Goal: Task Accomplishment & Management: Complete application form

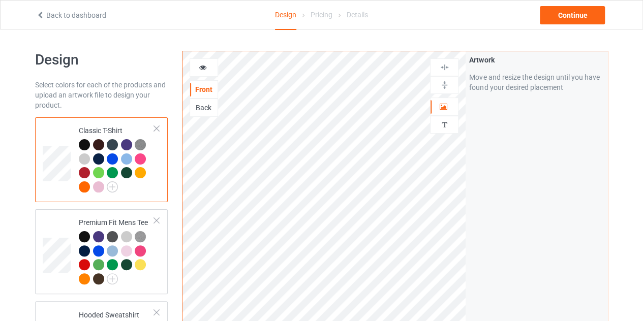
click at [200, 107] on div "Back" at bounding box center [203, 108] width 27 height 10
click at [205, 92] on div "Front" at bounding box center [203, 89] width 27 height 10
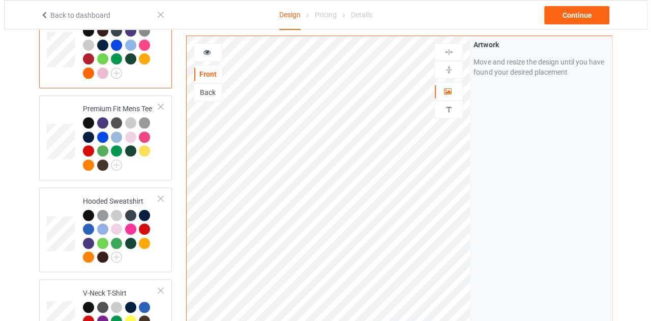
scroll to position [115, 0]
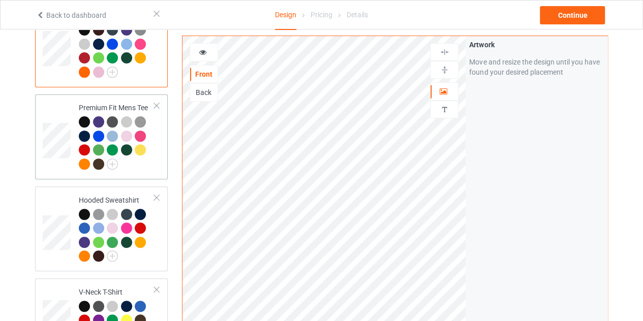
click at [159, 104] on div at bounding box center [156, 105] width 7 height 7
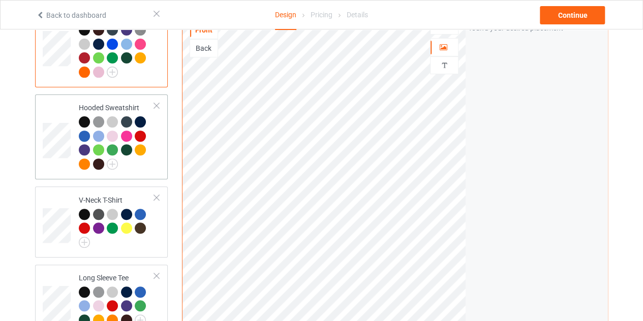
click at [158, 104] on div at bounding box center [156, 105] width 7 height 7
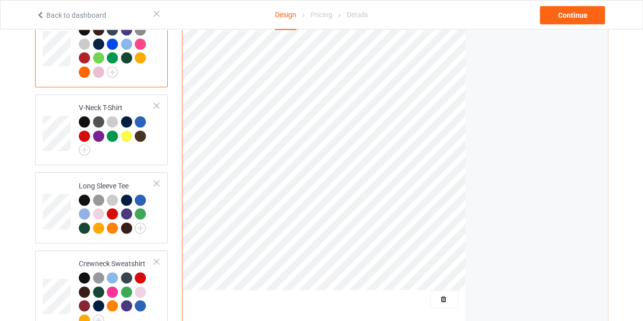
click at [158, 104] on div at bounding box center [156, 105] width 7 height 7
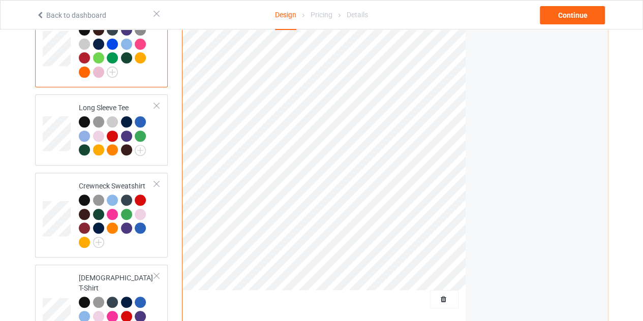
click at [158, 104] on div at bounding box center [156, 105] width 7 height 7
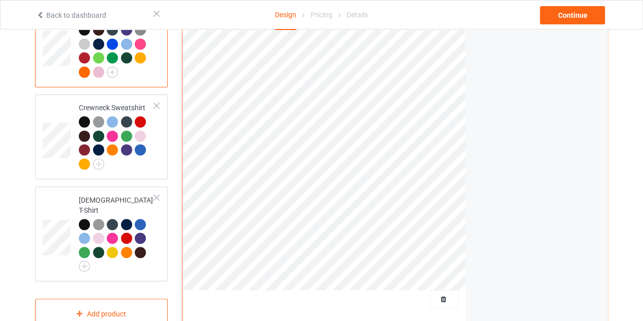
click at [158, 104] on div at bounding box center [156, 105] width 7 height 7
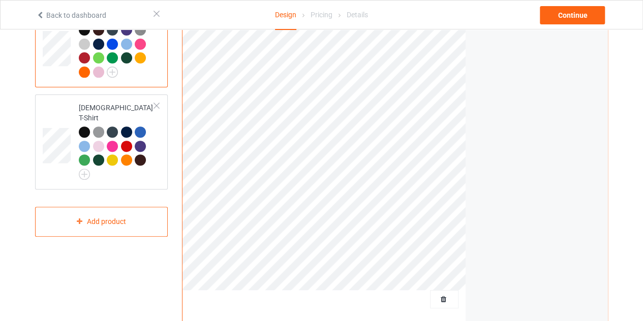
click at [158, 104] on div at bounding box center [156, 105] width 7 height 7
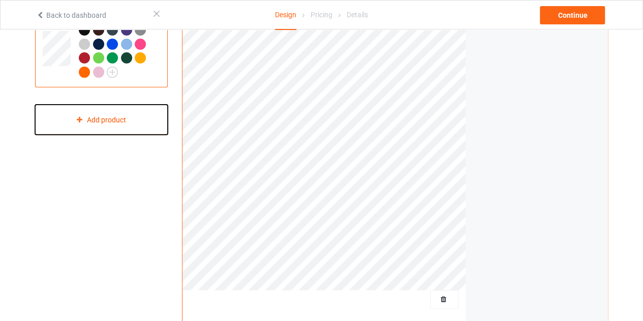
click at [126, 121] on div "Add product" at bounding box center [101, 120] width 133 height 30
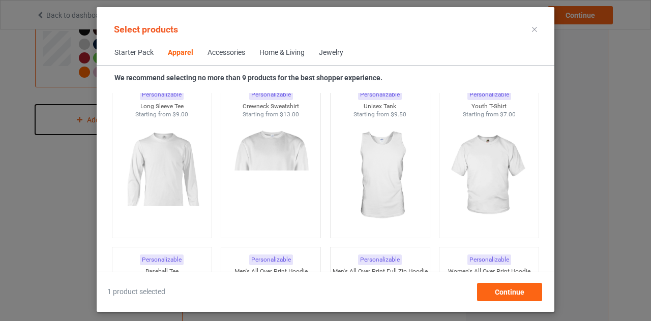
scroll to position [742, 0]
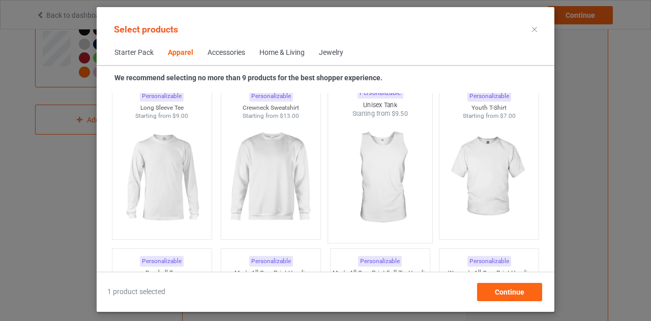
click at [377, 166] on img at bounding box center [380, 179] width 96 height 120
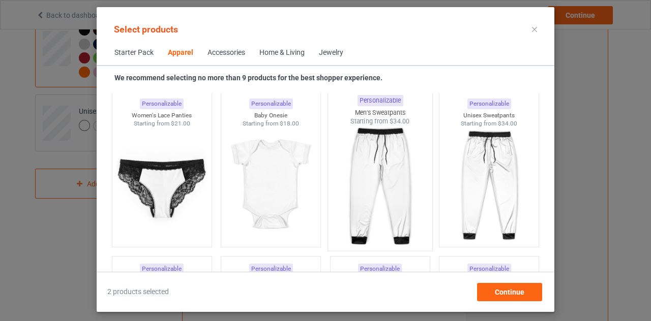
scroll to position [1395, 0]
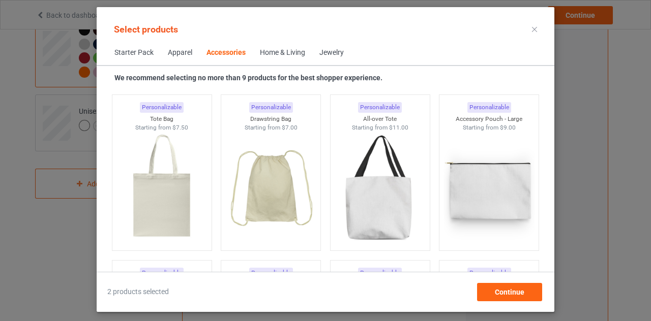
scroll to position [3084, 0]
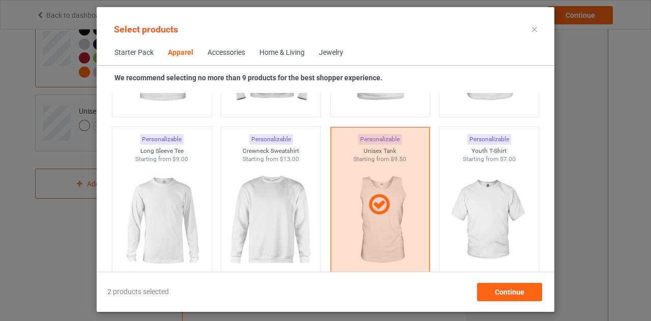
scroll to position [699, 0]
click at [257, 195] on img at bounding box center [271, 221] width 96 height 120
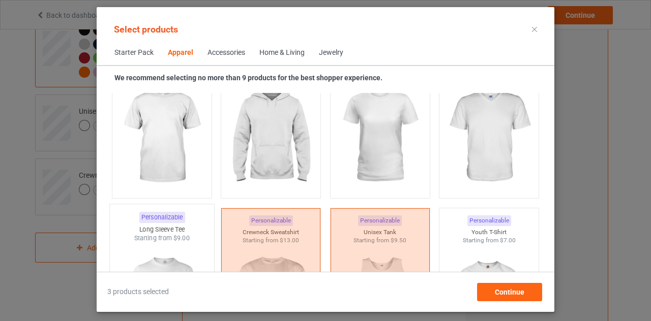
scroll to position [616, 0]
click at [292, 127] on img at bounding box center [271, 138] width 96 height 120
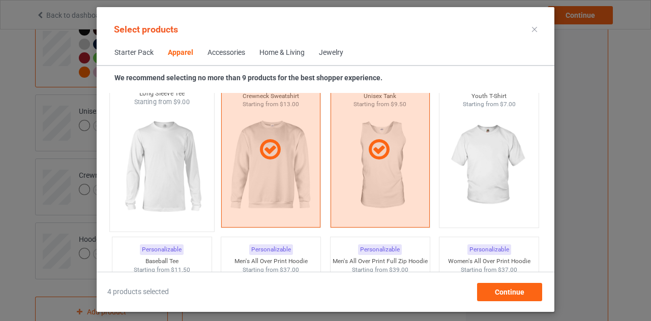
scroll to position [760, 0]
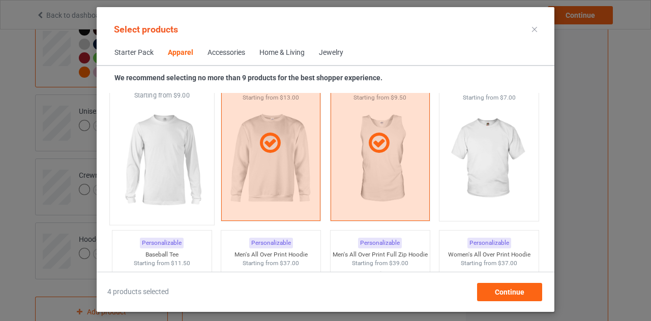
click at [169, 150] on img at bounding box center [162, 160] width 96 height 120
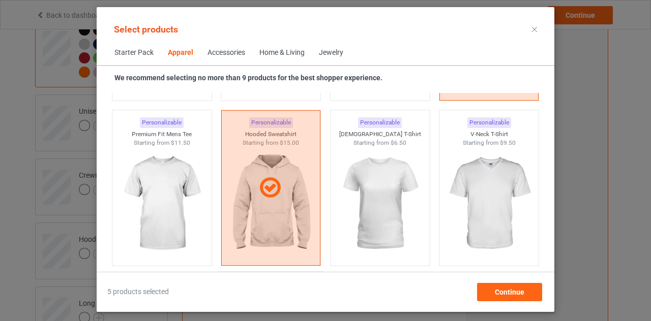
scroll to position [549, 0]
click at [172, 188] on img at bounding box center [162, 205] width 96 height 120
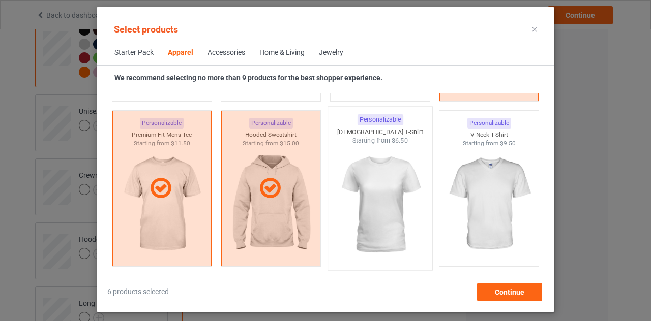
click at [398, 183] on img at bounding box center [380, 205] width 96 height 120
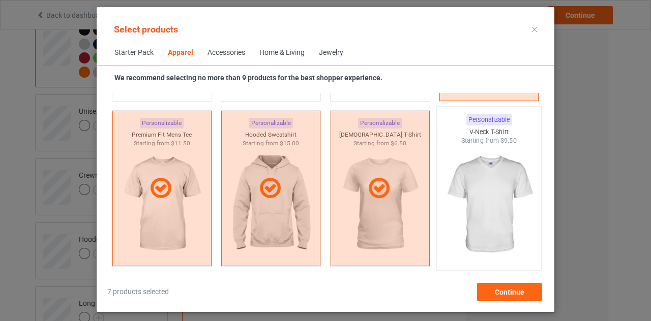
click at [484, 173] on img at bounding box center [489, 205] width 96 height 120
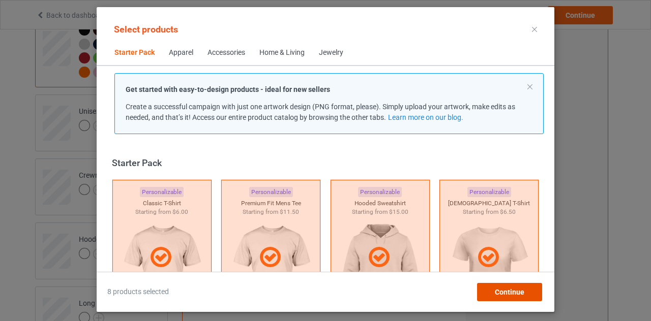
click at [507, 288] on span "Continue" at bounding box center [509, 292] width 29 height 8
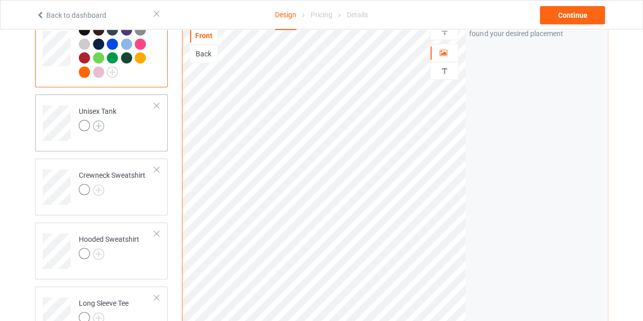
click at [99, 126] on img at bounding box center [98, 126] width 11 height 11
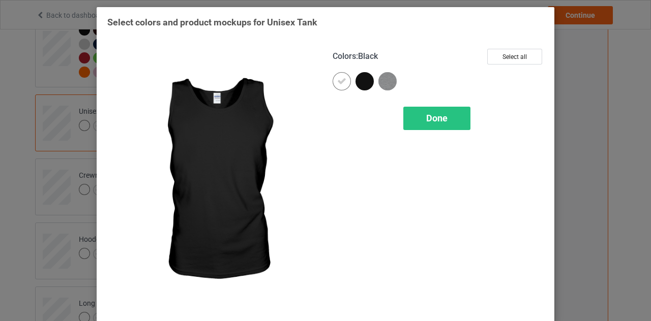
click at [360, 84] on div at bounding box center [365, 81] width 18 height 18
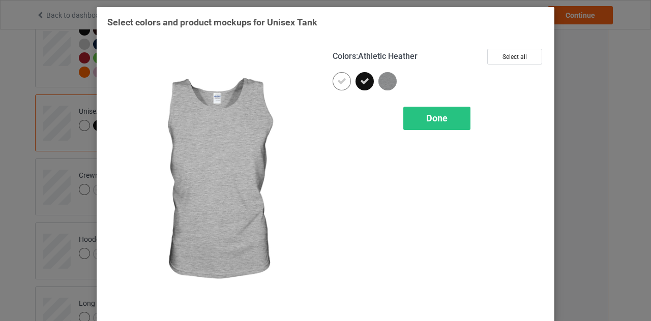
click at [380, 81] on img at bounding box center [387, 81] width 18 height 18
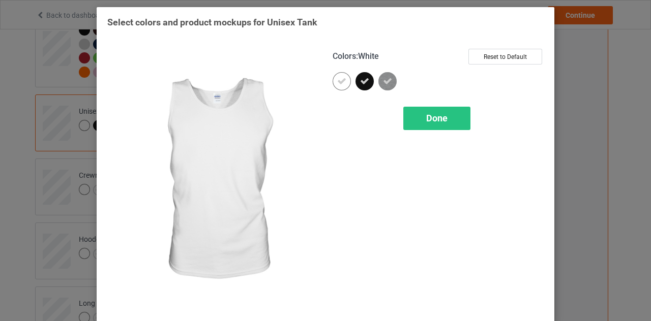
click at [344, 83] on div at bounding box center [342, 81] width 18 height 18
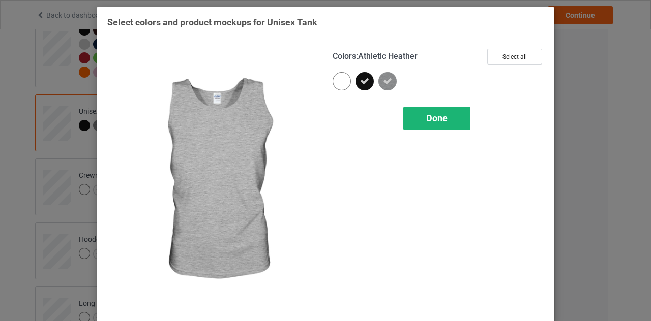
click at [440, 116] on span "Done" at bounding box center [436, 118] width 21 height 11
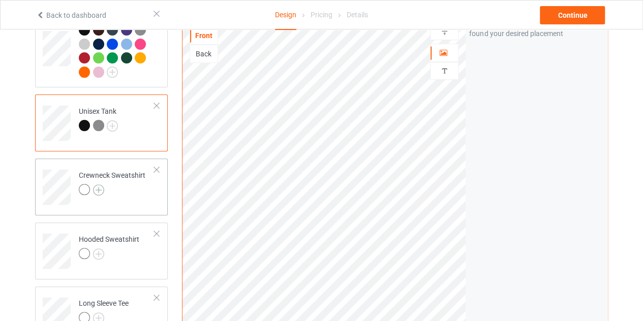
click at [99, 187] on img at bounding box center [98, 190] width 11 height 11
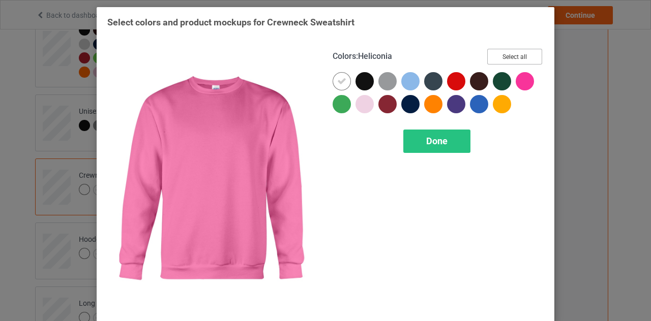
click at [509, 60] on button "Select all" at bounding box center [514, 57] width 55 height 16
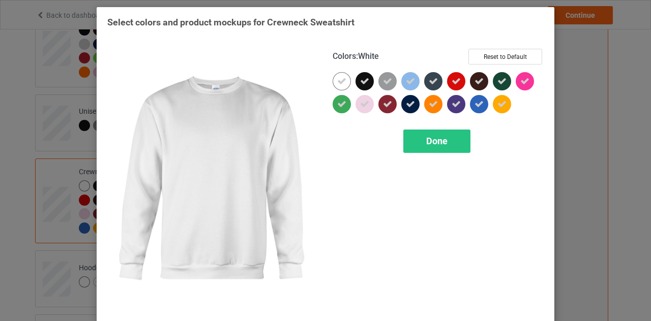
click at [344, 84] on div at bounding box center [342, 81] width 18 height 18
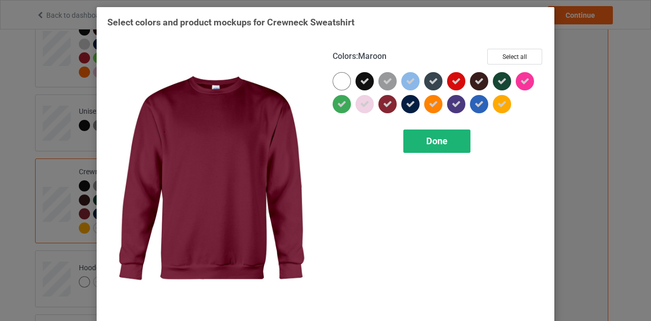
click at [446, 145] on div "Done" at bounding box center [436, 141] width 67 height 23
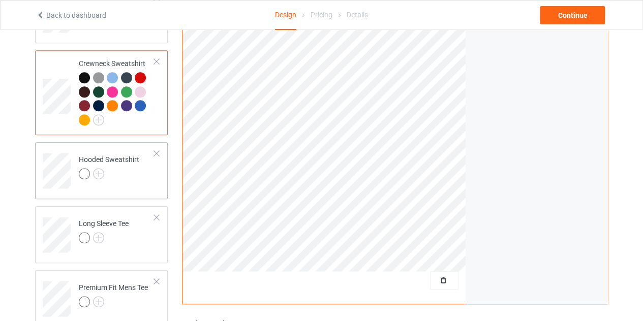
scroll to position [225, 0]
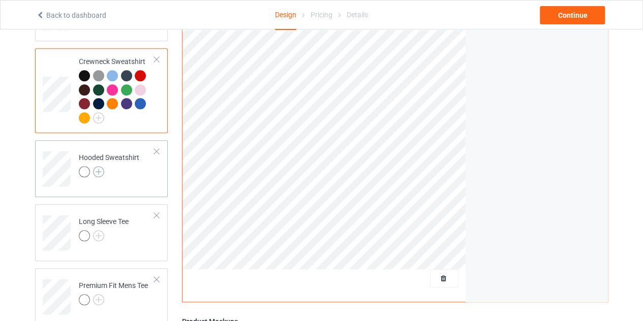
click at [98, 171] on img at bounding box center [98, 171] width 11 height 11
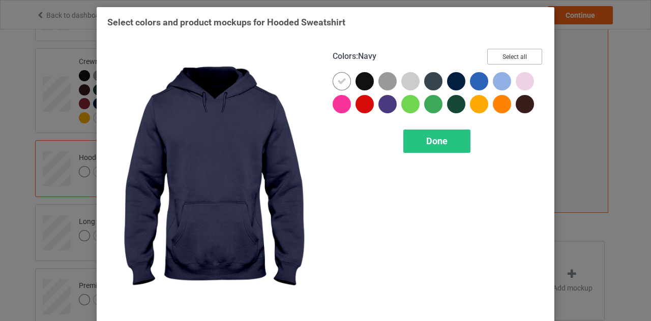
click at [490, 61] on button "Select all" at bounding box center [514, 57] width 55 height 16
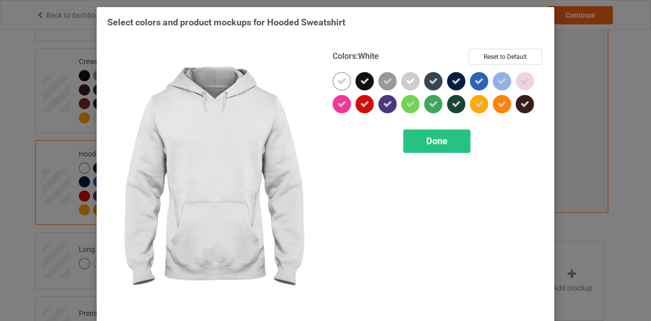
click at [342, 81] on icon at bounding box center [341, 81] width 9 height 9
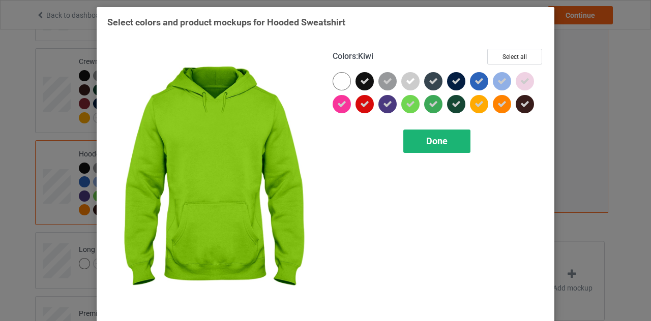
click at [427, 140] on span "Done" at bounding box center [436, 141] width 21 height 11
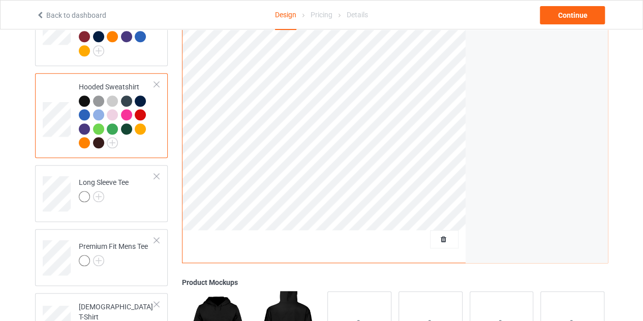
scroll to position [298, 0]
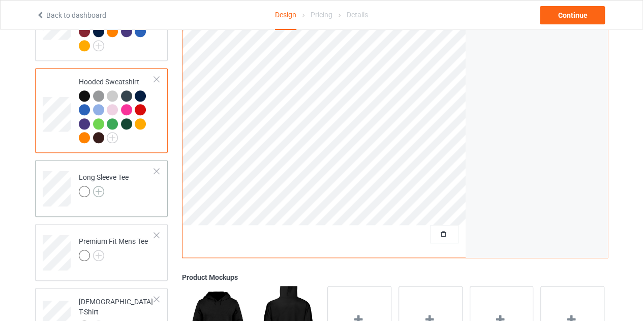
click at [102, 193] on img at bounding box center [98, 191] width 11 height 11
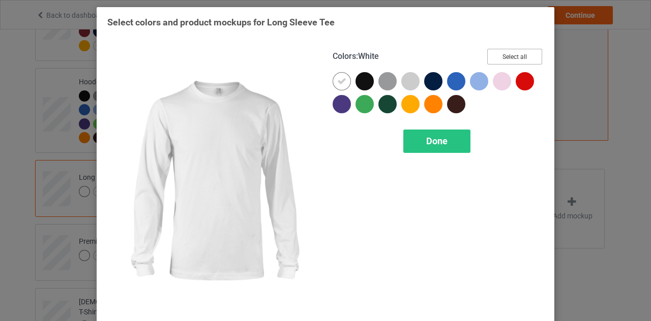
click at [521, 55] on button "Select all" at bounding box center [514, 57] width 55 height 16
click at [340, 77] on icon at bounding box center [341, 81] width 9 height 9
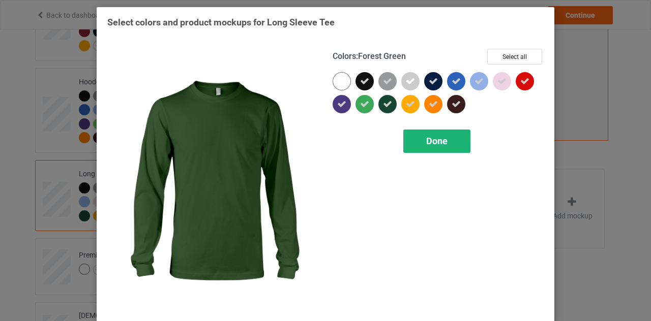
click at [419, 138] on div "Done" at bounding box center [436, 141] width 67 height 23
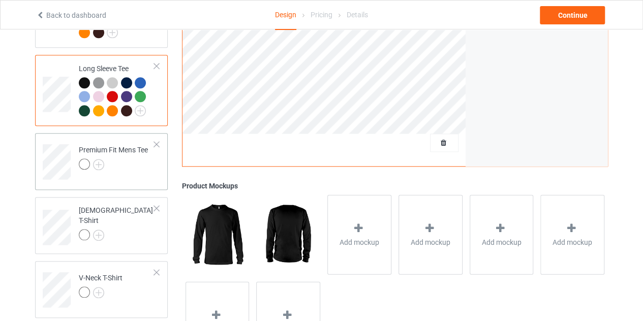
scroll to position [411, 0]
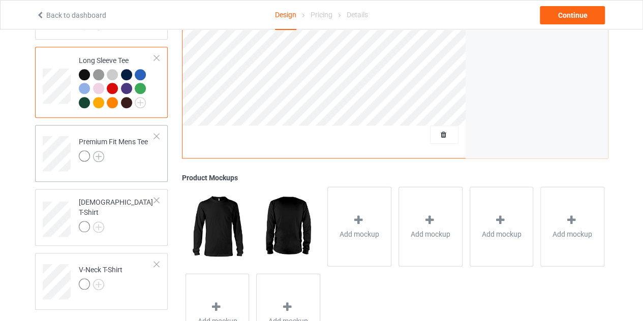
click at [97, 155] on img at bounding box center [98, 156] width 11 height 11
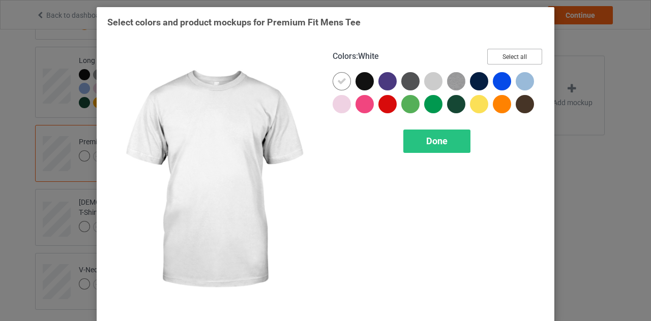
click at [499, 60] on button "Select all" at bounding box center [514, 57] width 55 height 16
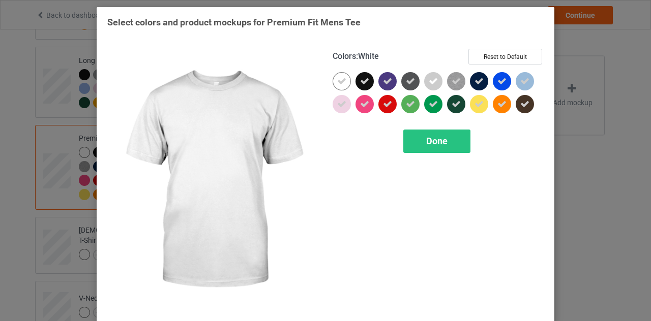
click at [337, 81] on icon at bounding box center [341, 81] width 9 height 9
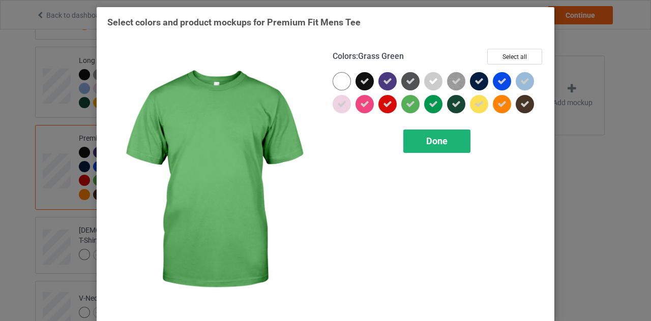
click at [431, 140] on span "Done" at bounding box center [436, 141] width 21 height 11
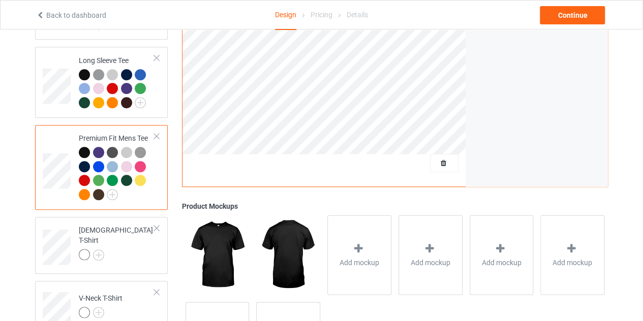
scroll to position [495, 0]
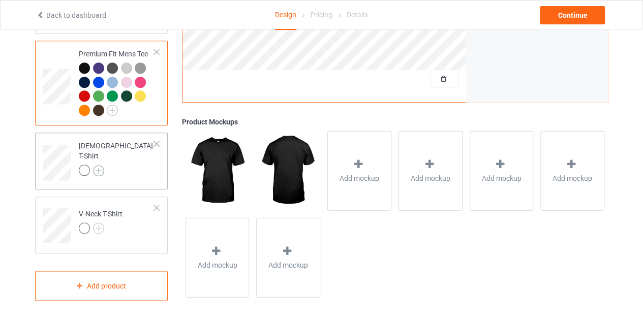
click at [102, 165] on img at bounding box center [98, 170] width 11 height 11
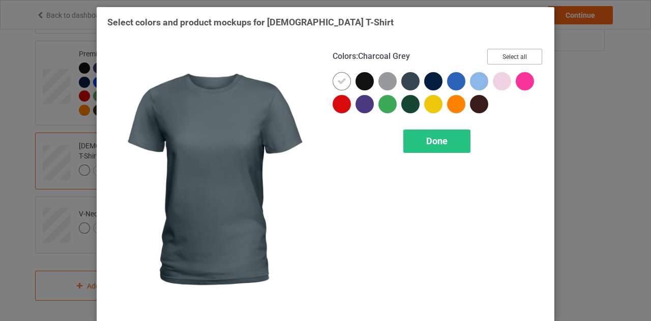
click at [513, 56] on button "Select all" at bounding box center [514, 57] width 55 height 16
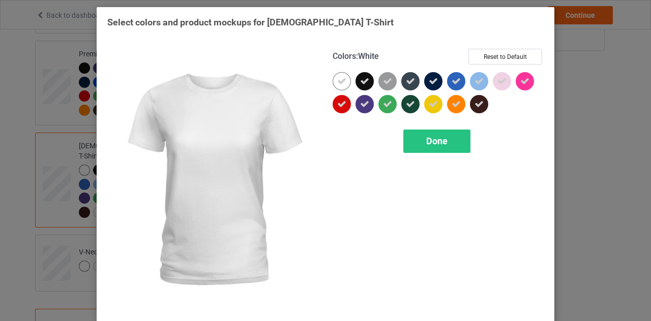
click at [339, 81] on icon at bounding box center [341, 81] width 9 height 9
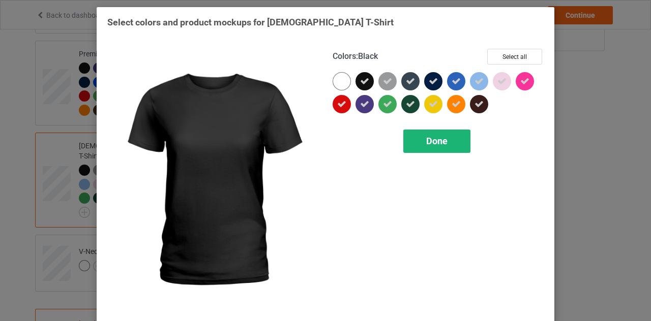
click at [433, 141] on span "Done" at bounding box center [436, 141] width 21 height 11
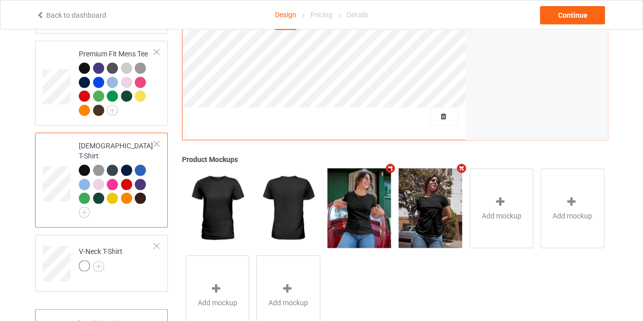
scroll to position [523, 0]
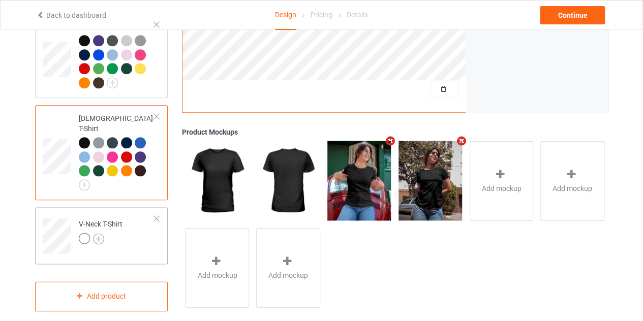
click at [101, 233] on img at bounding box center [98, 238] width 11 height 11
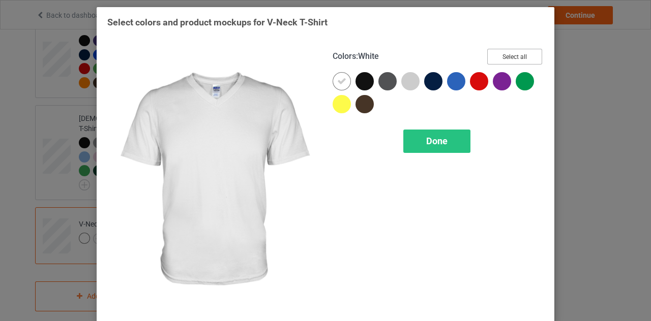
click at [504, 54] on button "Select all" at bounding box center [514, 57] width 55 height 16
click at [342, 79] on icon at bounding box center [341, 81] width 9 height 9
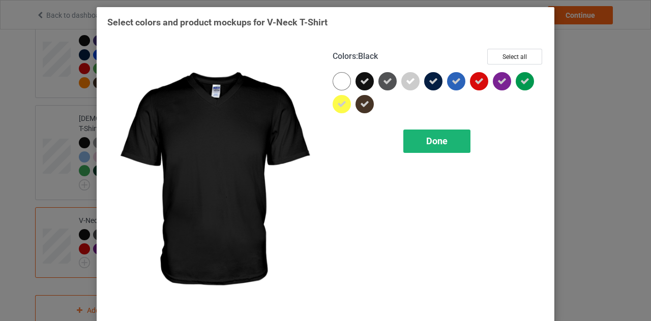
click at [426, 140] on span "Done" at bounding box center [436, 141] width 21 height 11
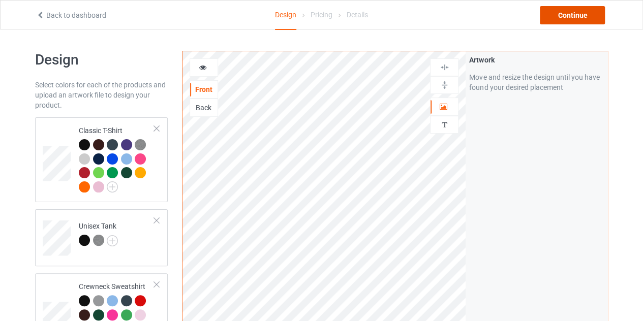
click at [567, 21] on div "Continue" at bounding box center [572, 15] width 65 height 18
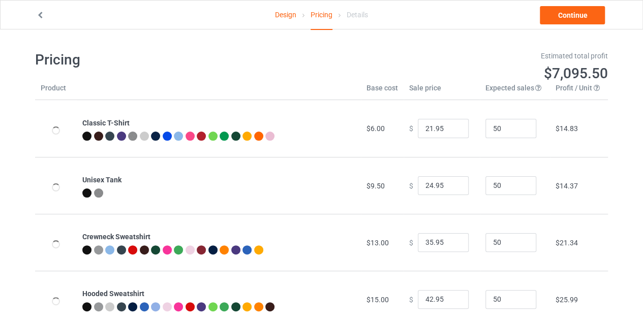
type input "26.95"
type input "28.95"
type input "39.95"
type input "46.95"
type input "31.95"
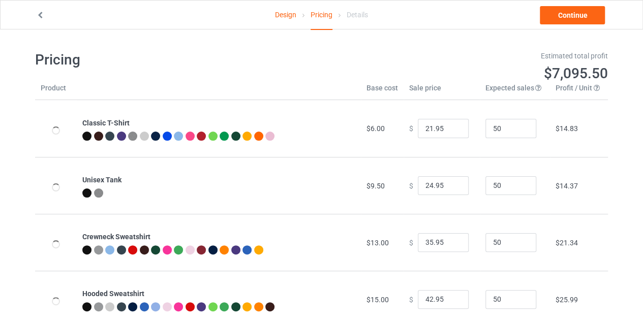
type input "32.95"
type input "26.95"
type input "30.95"
click at [453, 131] on input "25.95" at bounding box center [443, 128] width 51 height 19
click at [453, 131] on input "24.95" at bounding box center [443, 128] width 51 height 19
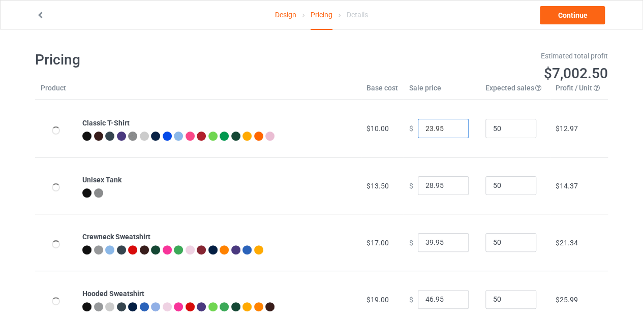
click at [453, 131] on input "23.95" at bounding box center [443, 128] width 51 height 19
click at [453, 131] on input "22.95" at bounding box center [443, 128] width 51 height 19
click at [453, 131] on input "21.95" at bounding box center [443, 128] width 51 height 19
click at [453, 131] on input "20.95" at bounding box center [443, 128] width 51 height 19
click at [453, 131] on input "19.95" at bounding box center [443, 128] width 51 height 19
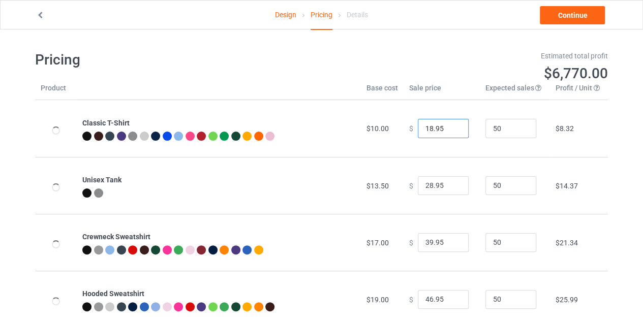
click at [452, 130] on input "18.95" at bounding box center [443, 128] width 51 height 19
click at [453, 124] on input "19.95" at bounding box center [443, 128] width 51 height 19
type input "20.95"
click at [453, 124] on input "20.95" at bounding box center [443, 128] width 51 height 19
click at [450, 188] on input "27.95" at bounding box center [443, 185] width 51 height 19
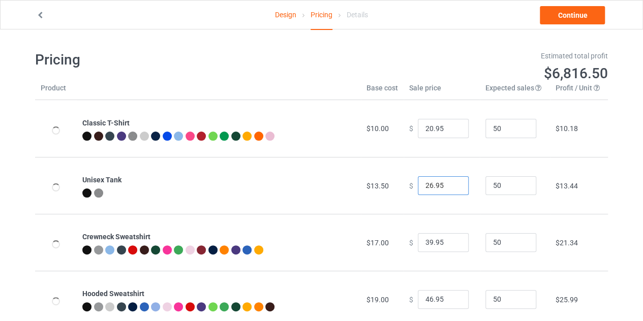
click at [450, 188] on input "26.95" at bounding box center [443, 185] width 51 height 19
click at [450, 188] on input "25.95" at bounding box center [443, 185] width 51 height 19
click at [450, 188] on input "24.95" at bounding box center [443, 185] width 51 height 19
click at [450, 188] on input "22.95" at bounding box center [443, 185] width 51 height 19
click at [450, 188] on input "21.95" at bounding box center [443, 185] width 51 height 19
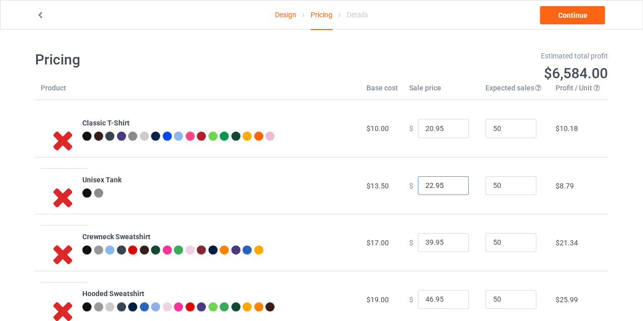
click at [452, 182] on input "22.95" at bounding box center [443, 185] width 51 height 19
click at [452, 182] on input "23.95" at bounding box center [443, 185] width 51 height 19
type input "24.95"
click at [452, 182] on input "24.95" at bounding box center [443, 185] width 51 height 19
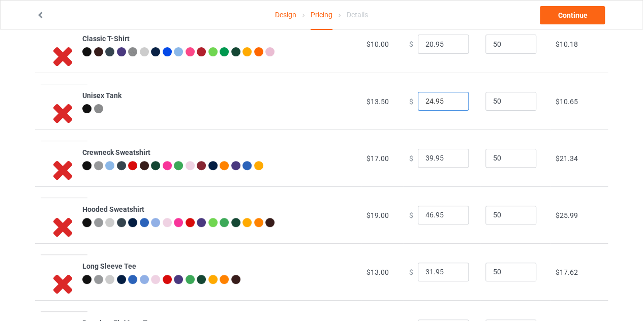
scroll to position [98, 0]
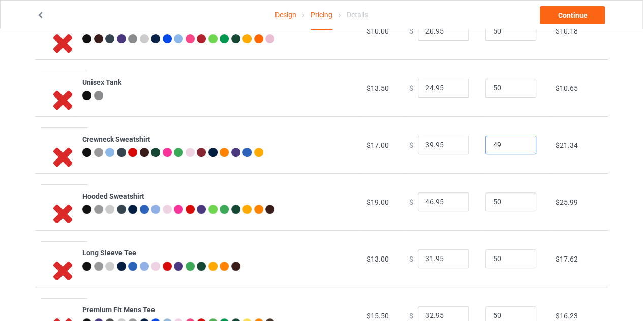
click at [517, 146] on input "49" at bounding box center [511, 145] width 51 height 19
click at [517, 146] on input "48" at bounding box center [511, 145] width 51 height 19
type input "47"
click at [517, 146] on input "47" at bounding box center [511, 145] width 51 height 19
click at [451, 148] on input "38.95" at bounding box center [443, 145] width 51 height 19
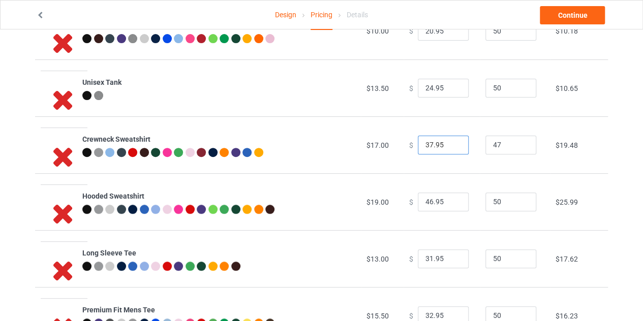
click at [451, 148] on input "37.95" at bounding box center [443, 145] width 51 height 19
click at [451, 148] on input "36.95" at bounding box center [443, 145] width 51 height 19
click at [451, 148] on input "35.95" at bounding box center [443, 145] width 51 height 19
click at [451, 148] on input "34.95" at bounding box center [443, 145] width 51 height 19
click at [451, 148] on input "33.95" at bounding box center [443, 145] width 51 height 19
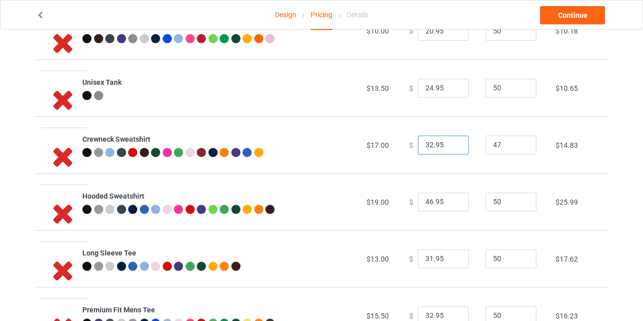
click at [451, 148] on input "32.95" at bounding box center [443, 145] width 51 height 19
type input "31.95"
click at [451, 148] on input "31.95" at bounding box center [443, 145] width 51 height 19
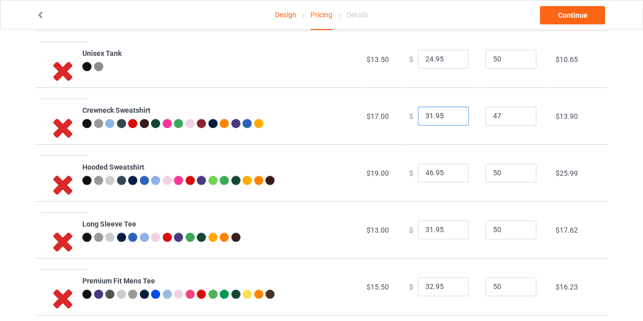
scroll to position [129, 0]
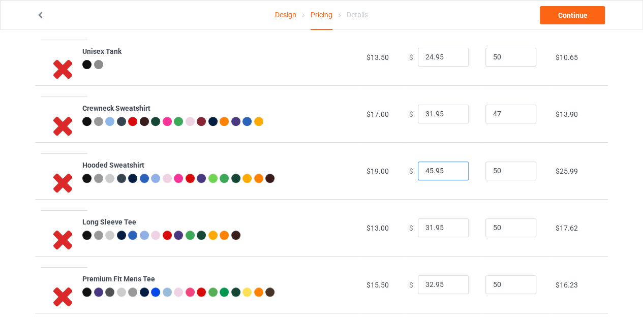
click at [450, 172] on input "45.95" at bounding box center [443, 171] width 51 height 19
click at [450, 172] on input "44.95" at bounding box center [443, 171] width 51 height 19
click at [450, 172] on input "43.95" at bounding box center [443, 171] width 51 height 19
click at [450, 172] on input "42.95" at bounding box center [443, 171] width 51 height 19
click at [450, 172] on input "41.95" at bounding box center [443, 171] width 51 height 19
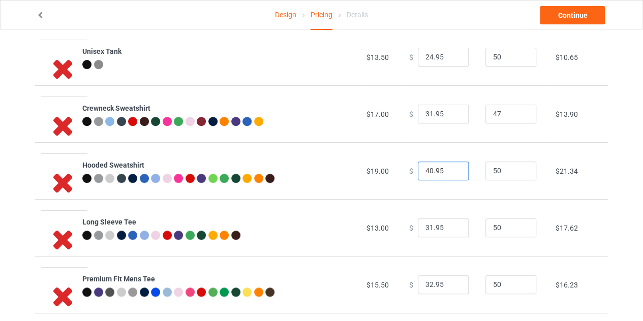
click at [450, 172] on input "40.95" at bounding box center [443, 171] width 51 height 19
click at [450, 172] on input "39.95" at bounding box center [443, 171] width 51 height 19
click at [450, 172] on input "38.95" at bounding box center [443, 171] width 51 height 19
type input "37.95"
click at [450, 172] on input "37.95" at bounding box center [443, 171] width 51 height 19
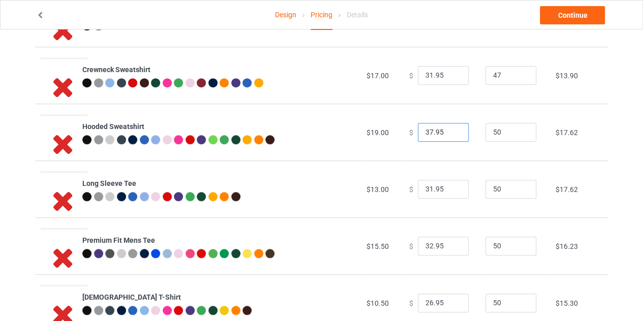
scroll to position [170, 0]
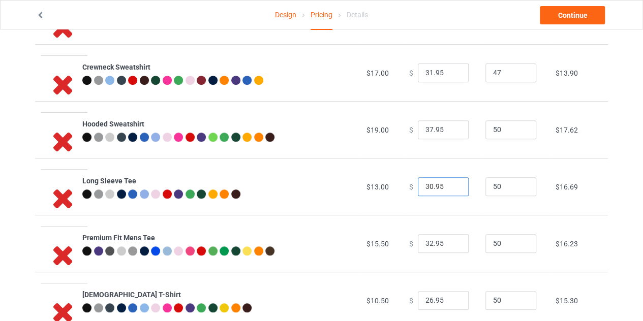
click at [452, 190] on input "30.95" at bounding box center [443, 187] width 51 height 19
click at [452, 190] on input "29.95" at bounding box center [443, 187] width 51 height 19
click at [452, 190] on input "28.95" at bounding box center [443, 187] width 51 height 19
click at [452, 190] on input "27.95" at bounding box center [443, 187] width 51 height 19
type input "26.95"
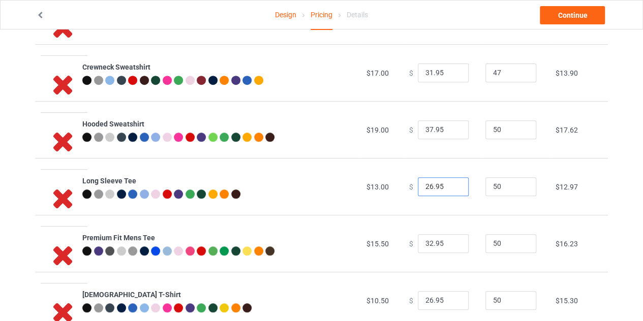
click at [452, 190] on input "26.95" at bounding box center [443, 187] width 51 height 19
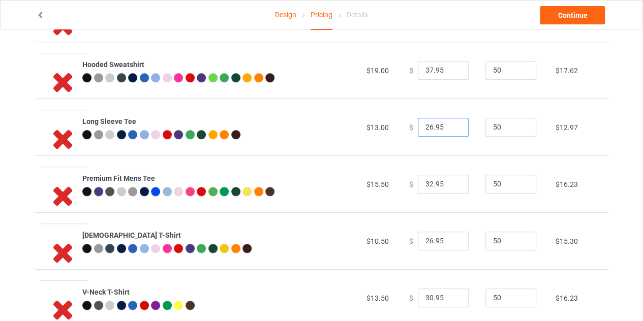
scroll to position [230, 0]
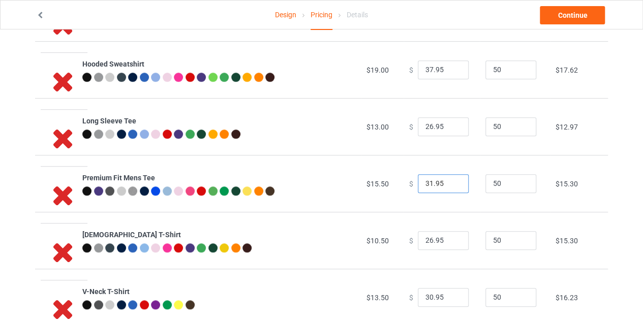
click at [451, 186] on input "31.95" at bounding box center [443, 183] width 51 height 19
click at [451, 186] on input "30.95" at bounding box center [443, 183] width 51 height 19
click at [451, 186] on input "29.95" at bounding box center [443, 183] width 51 height 19
click at [451, 186] on input "28.95" at bounding box center [443, 183] width 51 height 19
click at [451, 186] on input "27.95" at bounding box center [443, 183] width 51 height 19
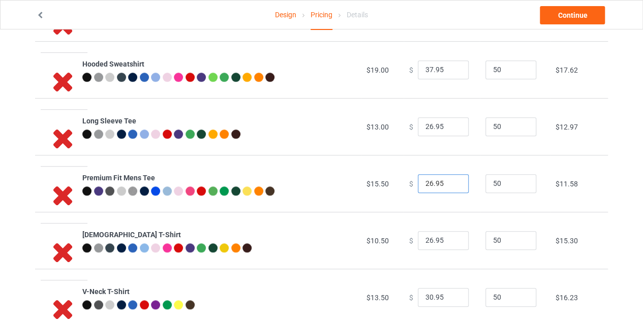
click at [451, 186] on input "26.95" at bounding box center [443, 183] width 51 height 19
click at [451, 186] on input "25.95" at bounding box center [443, 183] width 51 height 19
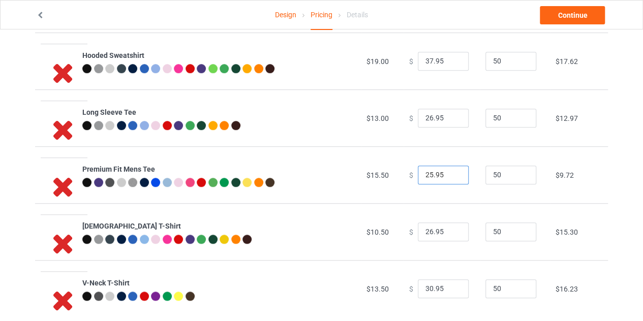
scroll to position [239, 0]
click at [452, 174] on input "26.95" at bounding box center [443, 175] width 51 height 19
type input "27.95"
click at [452, 172] on input "27.95" at bounding box center [443, 175] width 51 height 19
type input "27.95"
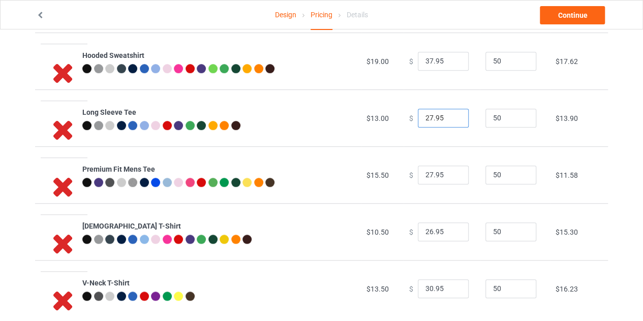
click at [453, 114] on input "27.95" at bounding box center [443, 118] width 51 height 19
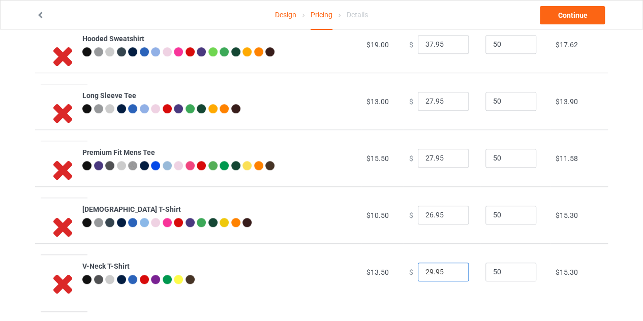
click at [453, 274] on input "29.95" at bounding box center [443, 272] width 51 height 19
click at [453, 274] on input "28.95" at bounding box center [443, 272] width 51 height 19
type input "27.95"
click at [453, 274] on input "27.95" at bounding box center [443, 272] width 51 height 19
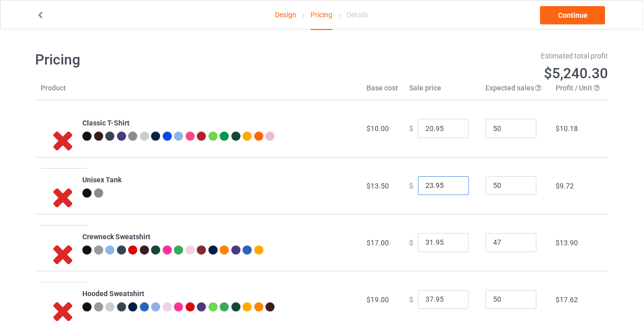
click at [451, 189] on input "23.95" at bounding box center [443, 185] width 51 height 19
type input "22.95"
click at [451, 189] on input "22.95" at bounding box center [443, 185] width 51 height 19
click at [548, 13] on link "Continue" at bounding box center [572, 15] width 65 height 18
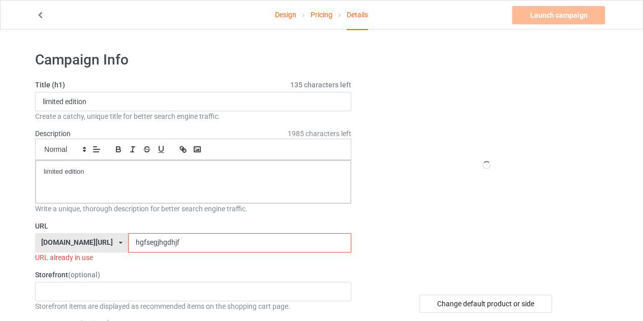
click at [289, 19] on link "Design" at bounding box center [285, 15] width 21 height 28
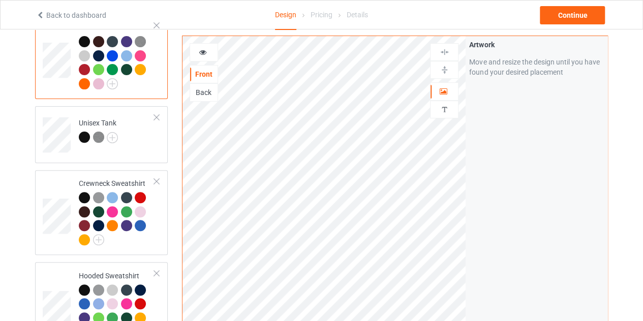
scroll to position [105, 0]
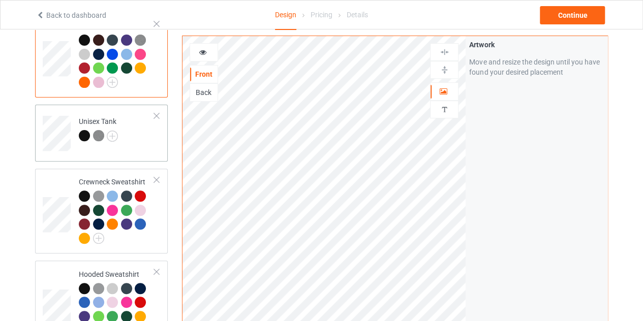
click at [129, 126] on td "Unisex Tank" at bounding box center [116, 130] width 87 height 42
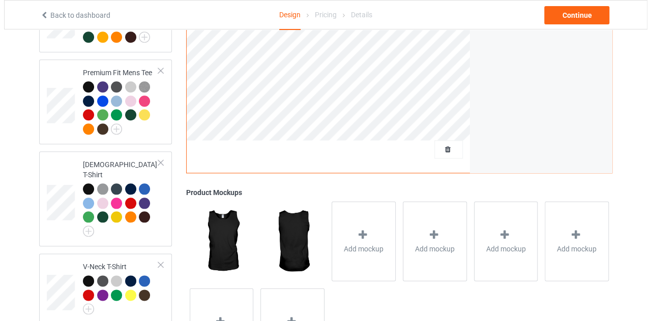
scroll to position [494, 0]
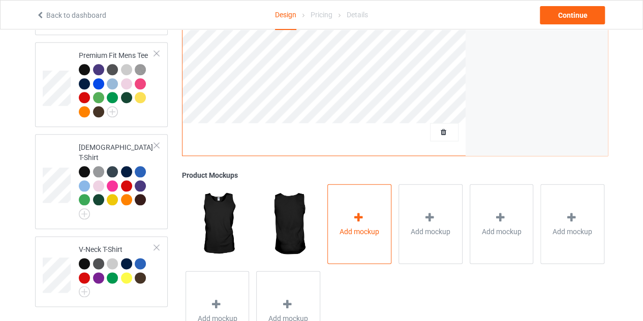
click at [379, 206] on div "Add mockup" at bounding box center [360, 224] width 64 height 80
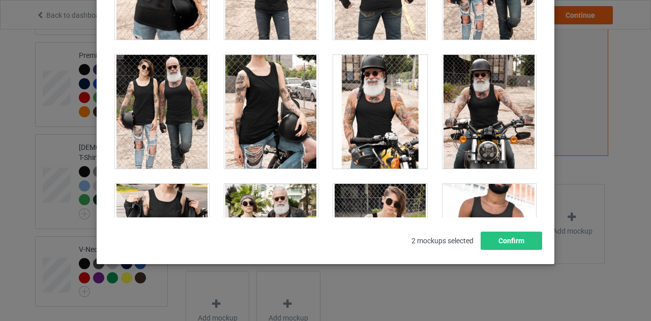
scroll to position [2105, 0]
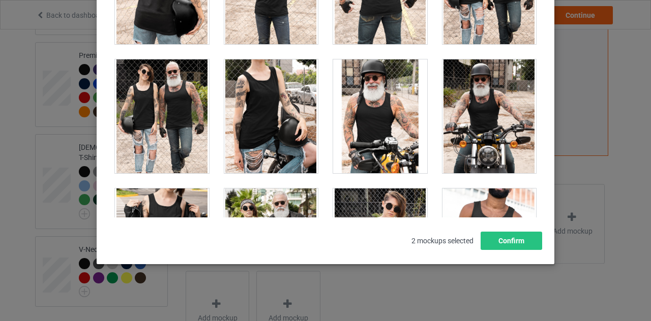
click at [341, 191] on div at bounding box center [380, 246] width 94 height 114
click at [292, 191] on div at bounding box center [271, 246] width 94 height 114
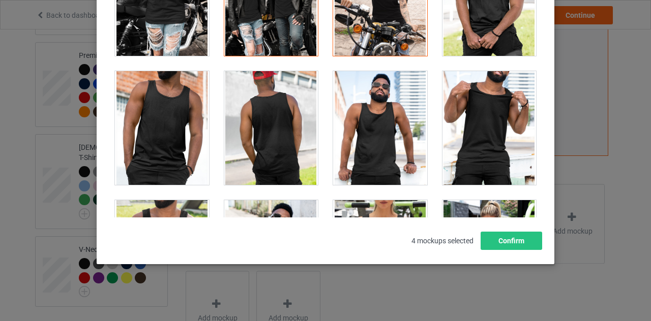
scroll to position [2127, 0]
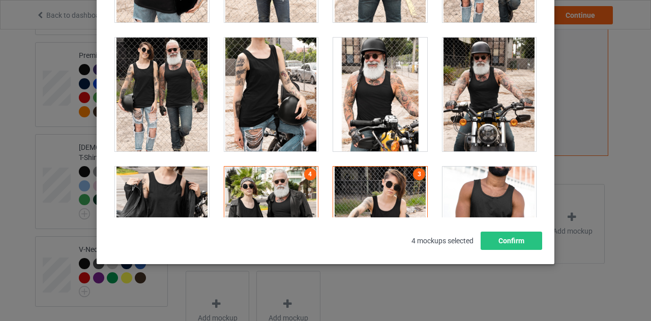
click at [402, 191] on div at bounding box center [380, 224] width 94 height 114
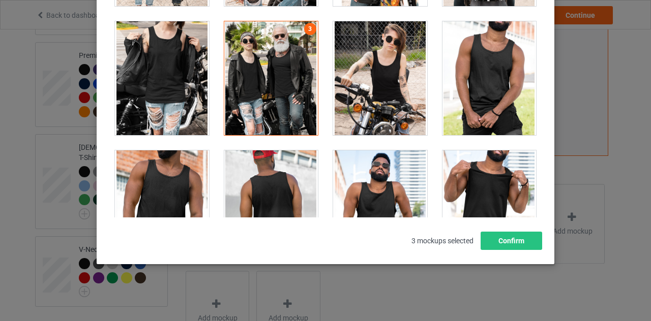
scroll to position [2271, 0]
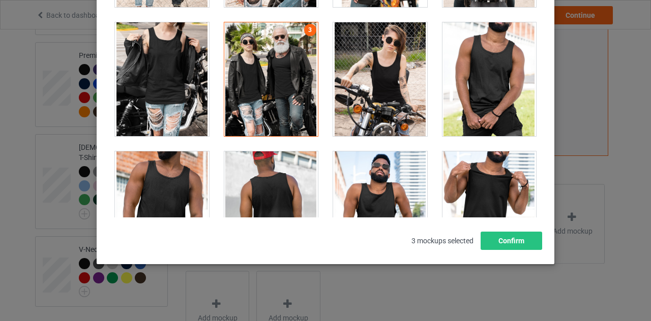
click at [371, 46] on div at bounding box center [380, 79] width 94 height 114
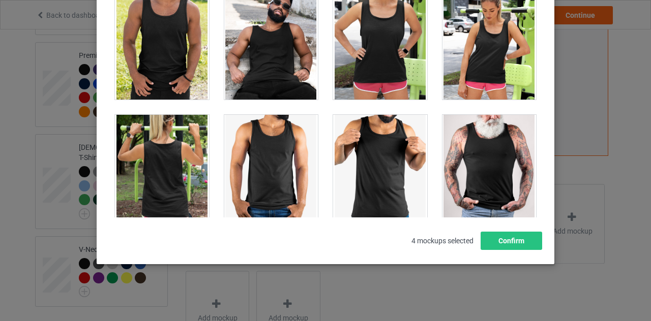
scroll to position [2577, 0]
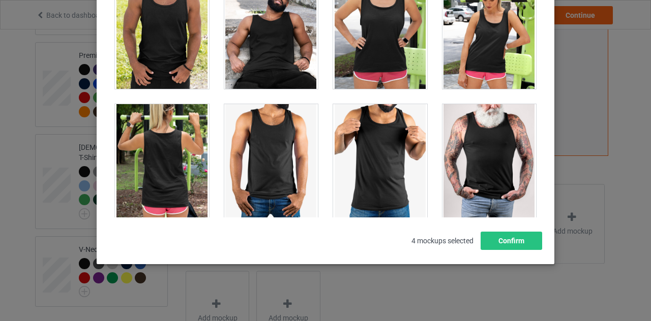
click at [166, 148] on div at bounding box center [162, 161] width 94 height 114
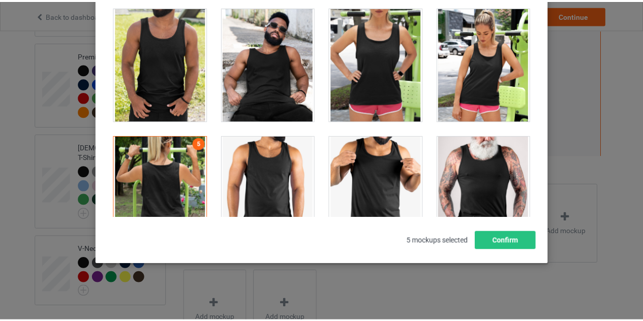
scroll to position [2539, 0]
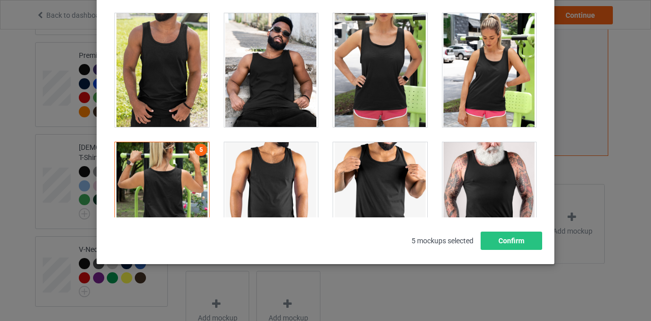
click at [369, 63] on div at bounding box center [380, 70] width 94 height 114
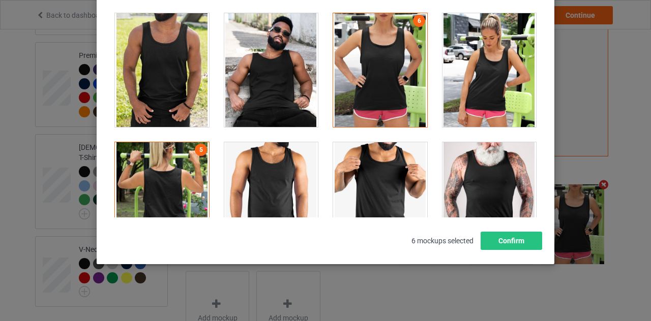
click at [490, 73] on div at bounding box center [489, 70] width 94 height 114
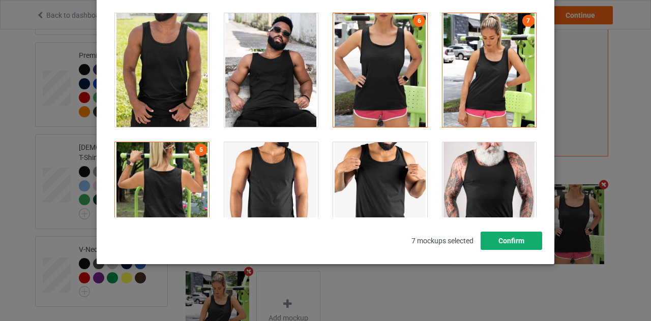
click at [492, 242] on button "Confirm" at bounding box center [512, 241] width 62 height 18
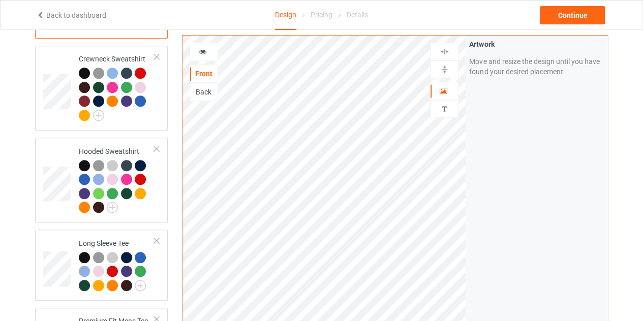
scroll to position [223, 0]
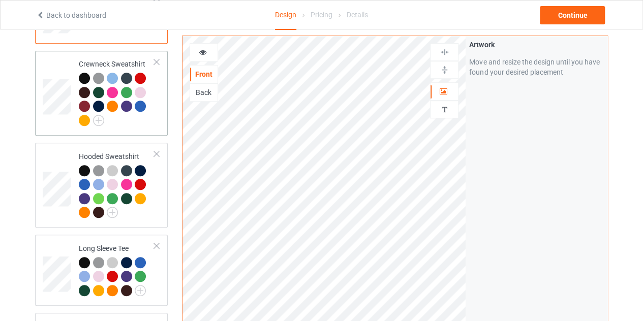
click at [71, 102] on td at bounding box center [58, 93] width 31 height 77
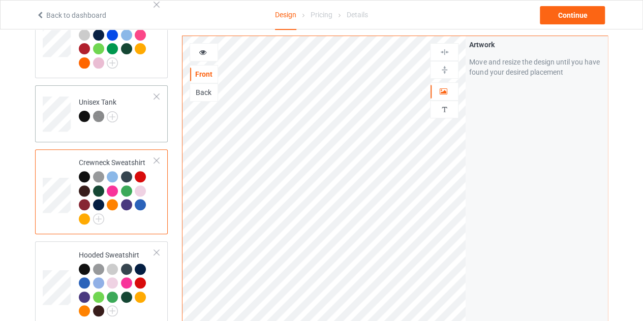
scroll to position [123, 0]
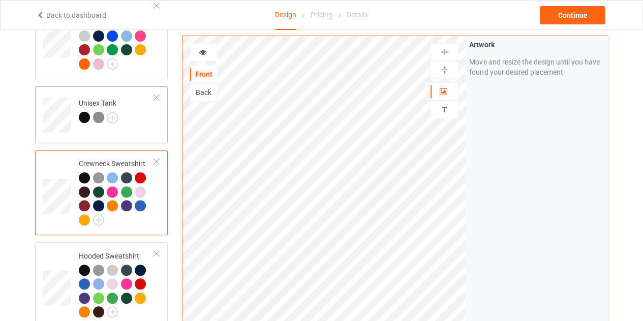
click at [72, 101] on td at bounding box center [58, 112] width 31 height 42
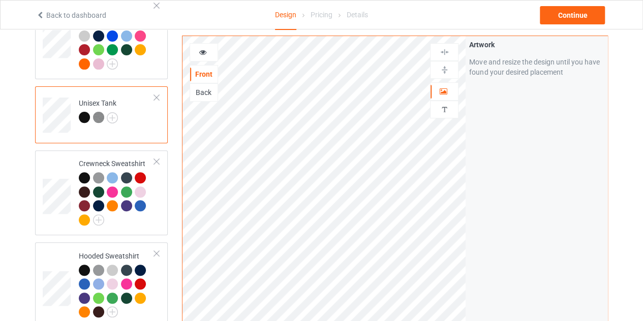
click at [197, 87] on div "Back" at bounding box center [203, 92] width 27 height 10
click at [555, 17] on div "Continue" at bounding box center [572, 15] width 65 height 18
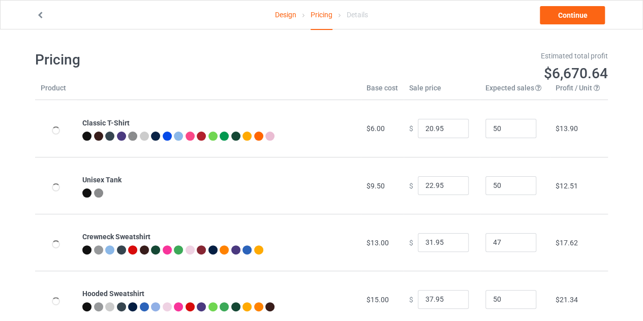
type input "26.95"
type input "28.95"
type input "39.95"
type input "46.95"
type input "31.95"
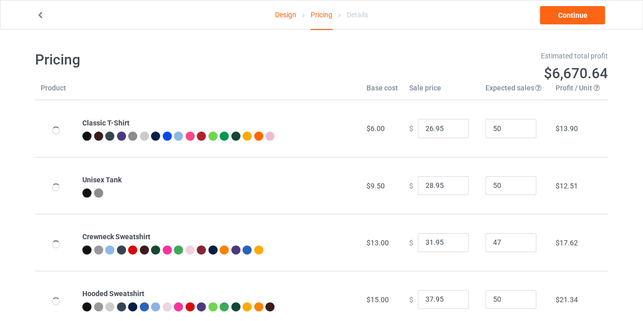
type input "32.95"
type input "30.95"
click at [452, 189] on input "27.95" at bounding box center [443, 185] width 51 height 19
click at [452, 189] on input "25.95" at bounding box center [443, 185] width 51 height 19
click at [452, 189] on input "24.95" at bounding box center [443, 185] width 51 height 19
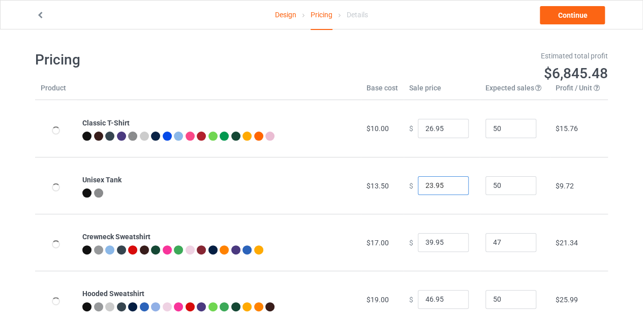
click at [452, 189] on input "23.95" at bounding box center [443, 185] width 51 height 19
click at [452, 189] on input "22.95" at bounding box center [443, 185] width 51 height 19
type input "23.95"
click at [452, 182] on input "23.95" at bounding box center [443, 185] width 51 height 19
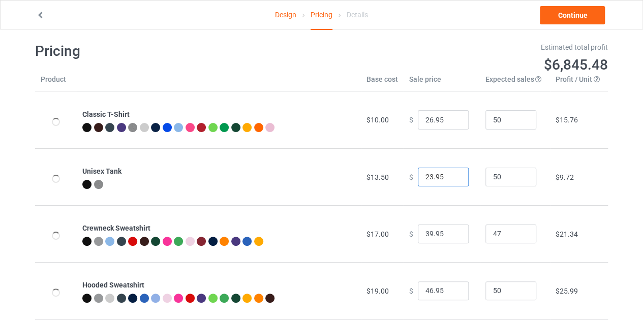
scroll to position [69, 0]
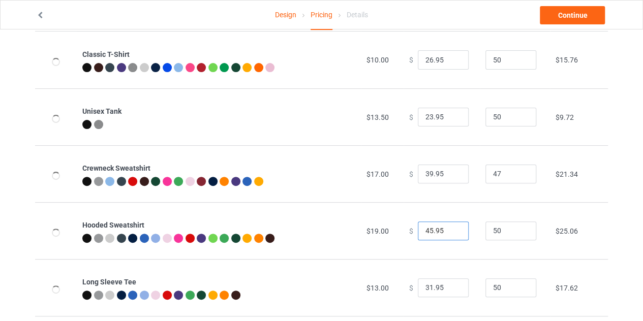
click at [450, 233] on input "45.95" at bounding box center [443, 231] width 51 height 19
click at [450, 233] on input "44.95" at bounding box center [443, 231] width 51 height 19
click at [450, 233] on input "43.95" at bounding box center [443, 231] width 51 height 19
click at [450, 233] on input "42.95" at bounding box center [443, 231] width 51 height 19
click at [450, 233] on input "41.95" at bounding box center [443, 231] width 51 height 19
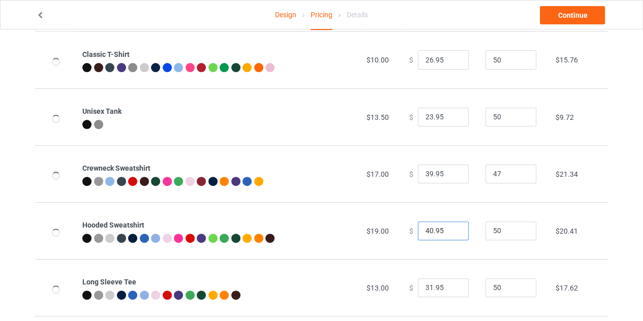
click at [450, 233] on input "40.95" at bounding box center [443, 231] width 51 height 19
click at [450, 233] on input "39.95" at bounding box center [443, 231] width 51 height 19
click at [450, 233] on input "38.95" at bounding box center [443, 231] width 51 height 19
click at [450, 233] on input "37.95" at bounding box center [443, 231] width 51 height 19
type input "36.95"
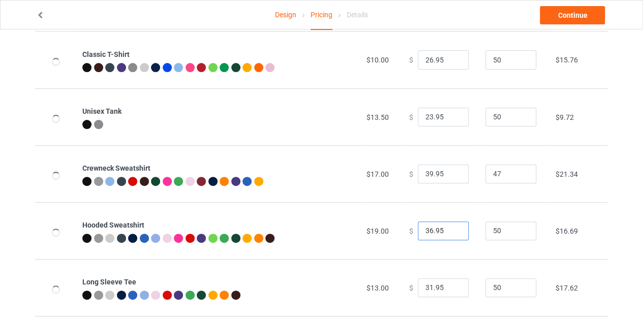
click at [450, 233] on input "36.95" at bounding box center [443, 231] width 51 height 19
click at [451, 177] on input "38.95" at bounding box center [443, 174] width 51 height 19
click at [451, 177] on input "37.95" at bounding box center [443, 174] width 51 height 19
click at [451, 177] on input "36.95" at bounding box center [443, 174] width 51 height 19
click at [451, 177] on input "35.95" at bounding box center [443, 174] width 51 height 19
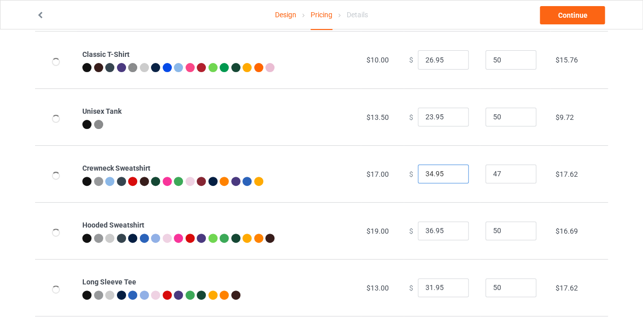
click at [451, 177] on input "34.95" at bounding box center [443, 174] width 51 height 19
click at [451, 177] on input "33.95" at bounding box center [443, 174] width 51 height 19
type input "32.95"
click at [451, 177] on input "32.95" at bounding box center [443, 174] width 51 height 19
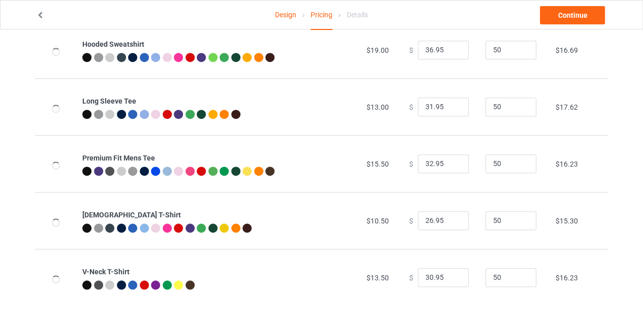
scroll to position [255, 0]
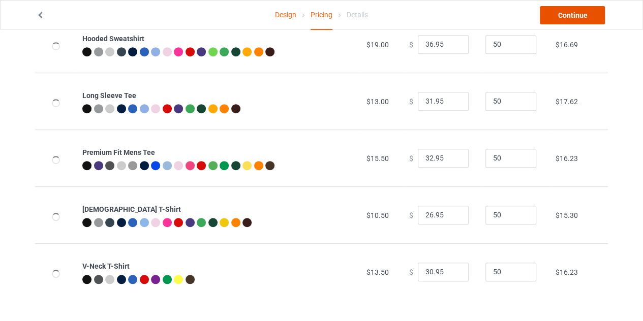
click at [566, 14] on link "Continue" at bounding box center [572, 15] width 65 height 18
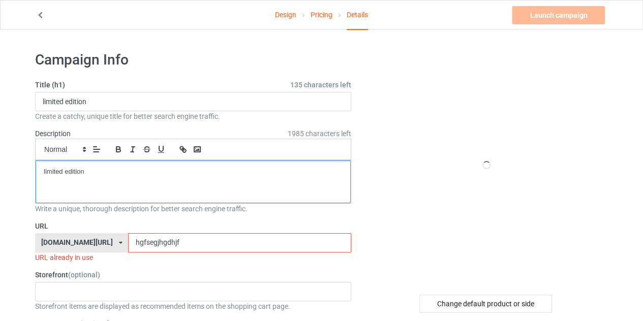
click at [89, 172] on p "limited edition" at bounding box center [193, 172] width 299 height 10
click at [165, 241] on input "hgfsegjhgdhjf" at bounding box center [239, 242] width 223 height 19
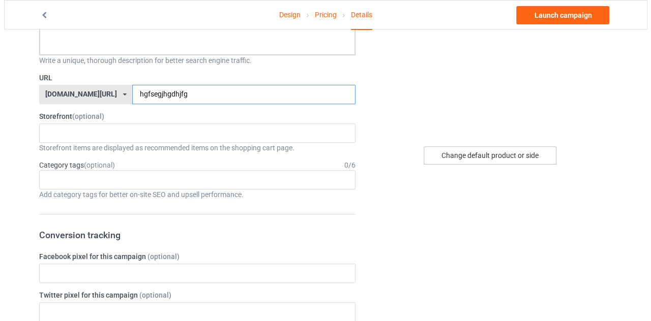
scroll to position [152, 0]
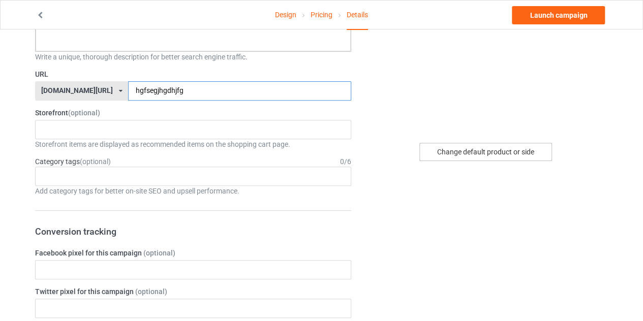
type input "hgfsegjhgdhjfg"
click at [449, 146] on div "Change default product or side" at bounding box center [486, 152] width 133 height 18
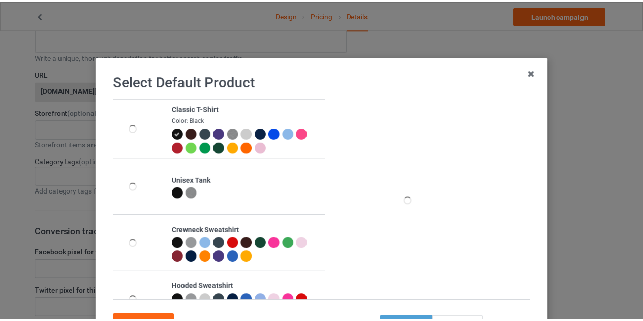
scroll to position [87, 0]
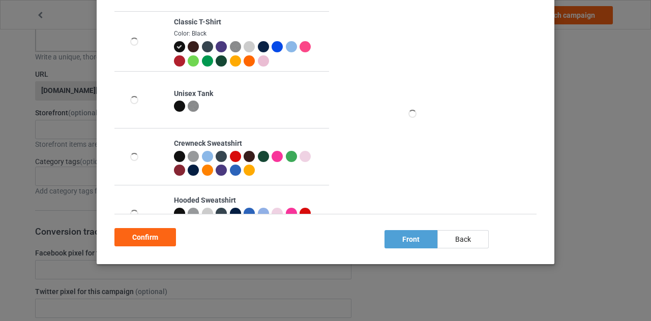
click at [174, 104] on div at bounding box center [179, 106] width 11 height 11
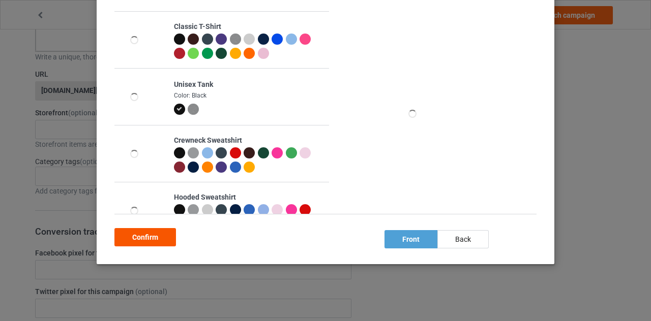
click at [145, 232] on div "Confirm" at bounding box center [145, 237] width 62 height 18
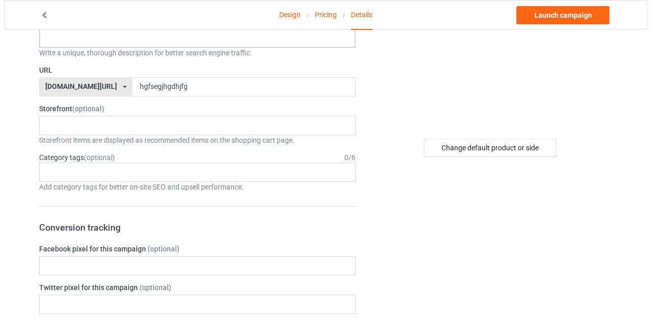
scroll to position [165, 0]
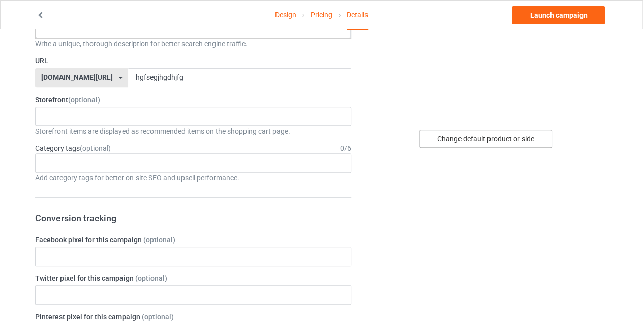
click at [457, 132] on div "Change default product or side" at bounding box center [486, 139] width 133 height 18
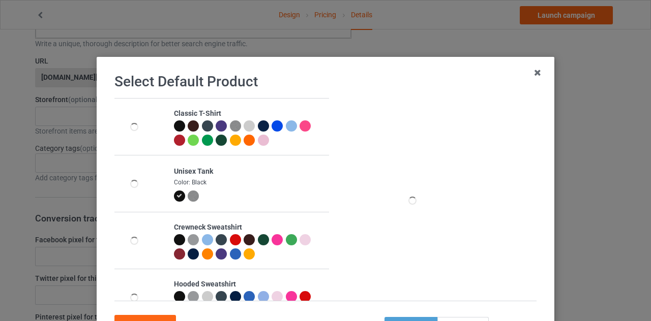
click at [174, 129] on div at bounding box center [179, 126] width 11 height 11
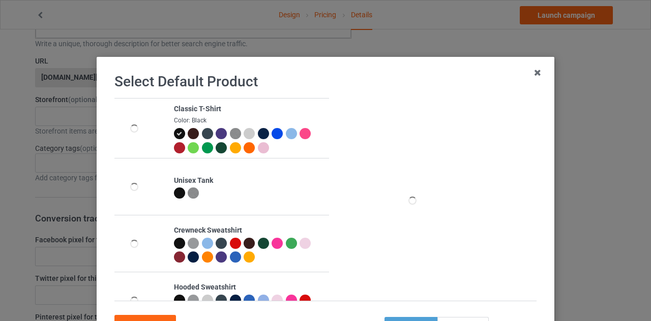
click at [176, 132] on icon at bounding box center [179, 134] width 6 height 6
click at [174, 193] on div at bounding box center [179, 193] width 11 height 11
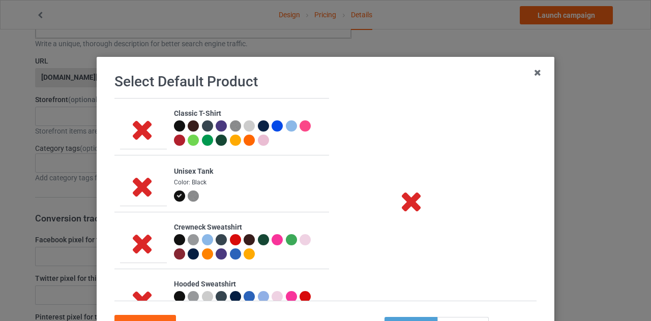
click at [192, 197] on img at bounding box center [193, 196] width 11 height 11
click at [175, 199] on div at bounding box center [179, 196] width 11 height 11
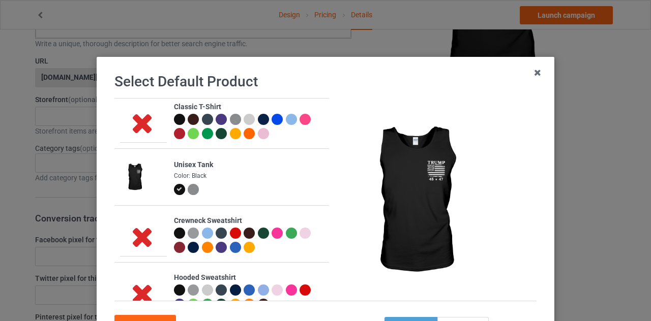
scroll to position [6, 0]
click at [190, 192] on img at bounding box center [193, 190] width 11 height 11
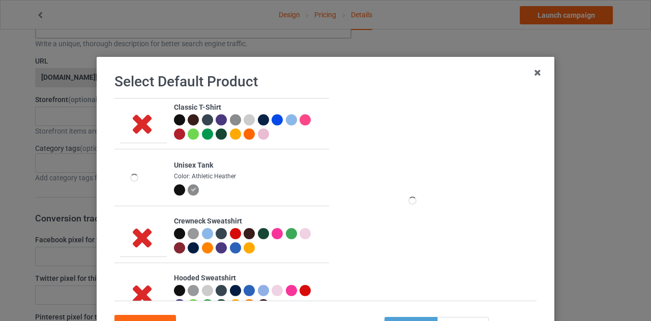
click at [174, 191] on div at bounding box center [179, 190] width 11 height 11
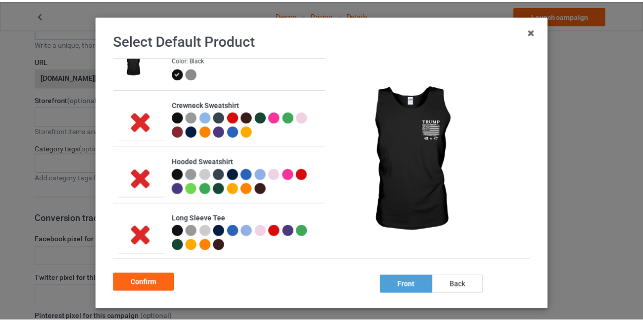
scroll to position [42, 0]
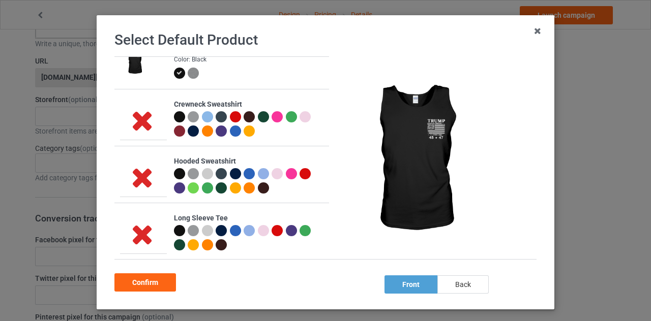
click at [451, 285] on div "back" at bounding box center [462, 285] width 51 height 18
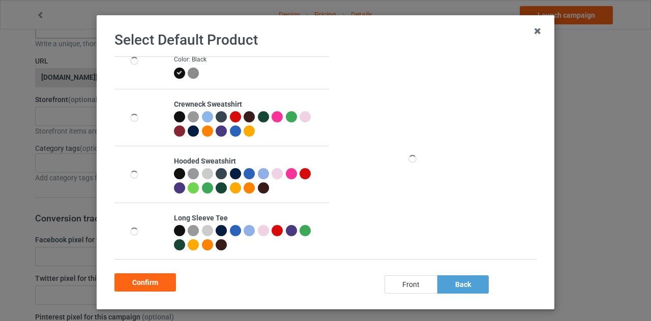
click at [406, 286] on div "front" at bounding box center [411, 285] width 53 height 18
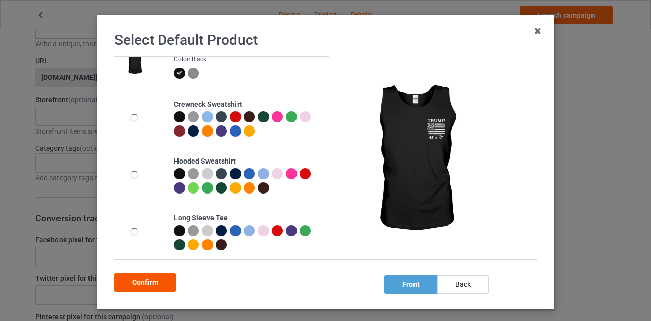
click at [155, 280] on div "Confirm" at bounding box center [145, 283] width 62 height 18
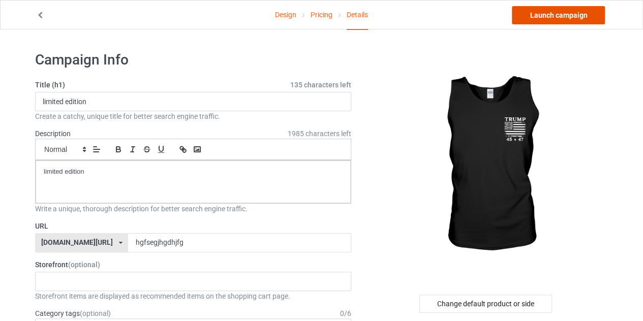
click at [548, 17] on link "Launch campaign" at bounding box center [558, 15] width 93 height 18
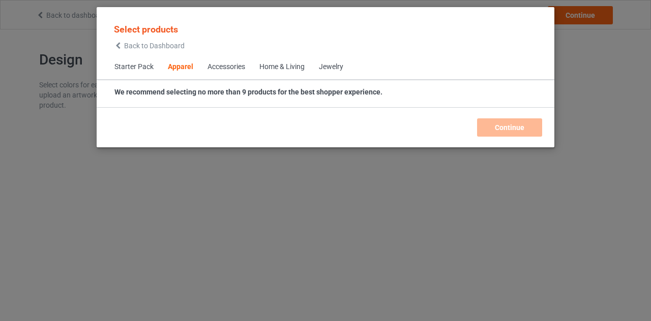
click at [121, 45] on icon at bounding box center [118, 45] width 9 height 7
